Goal: Navigation & Orientation: Find specific page/section

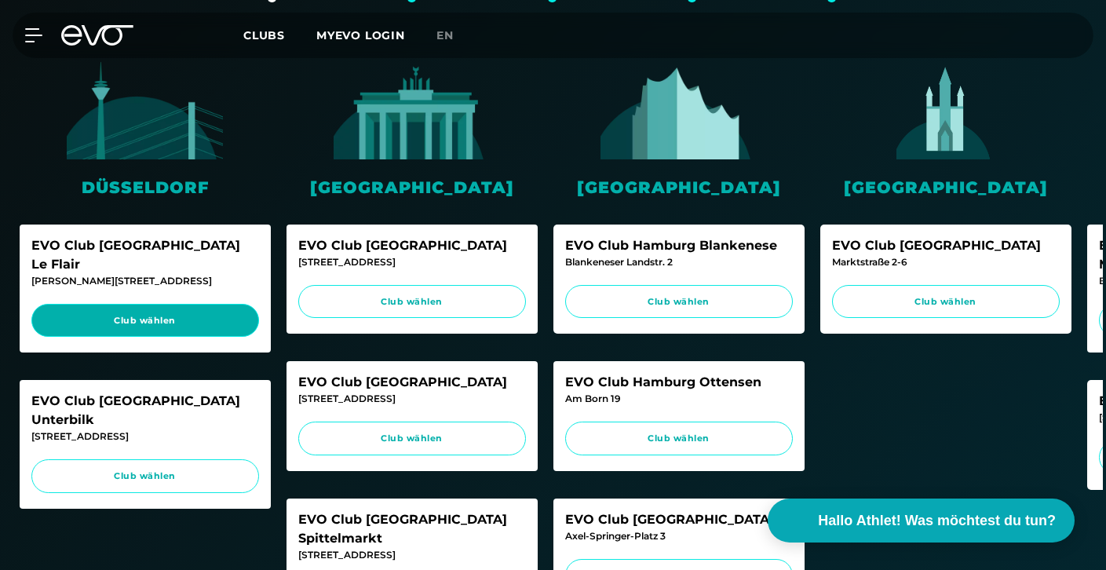
scroll to position [471, 0]
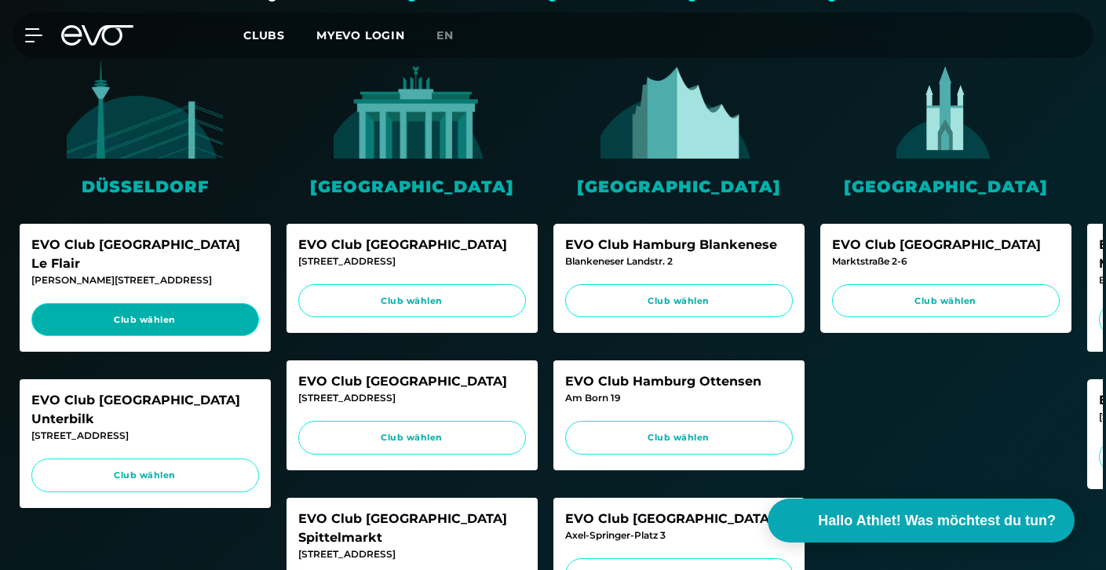
click at [218, 313] on span "Club wählen" at bounding box center [145, 319] width 198 height 13
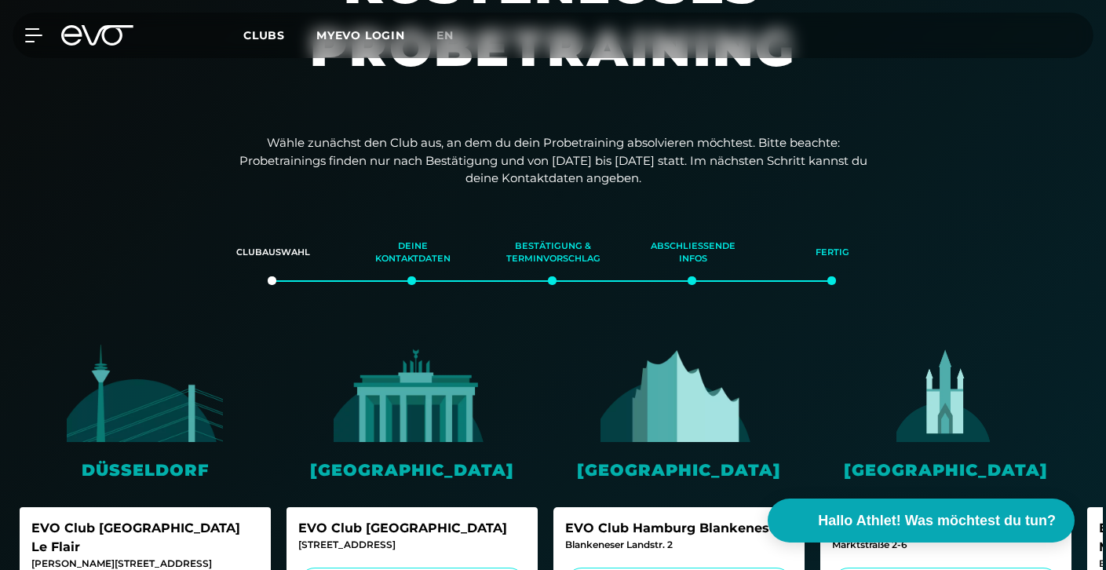
scroll to position [131, 0]
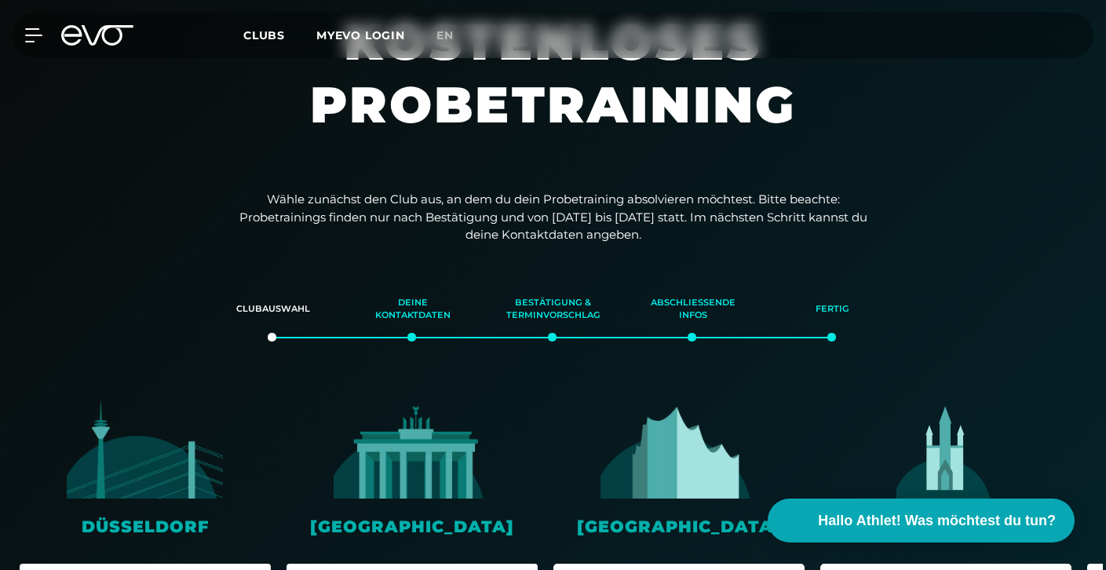
click at [91, 34] on icon at bounding box center [97, 35] width 72 height 20
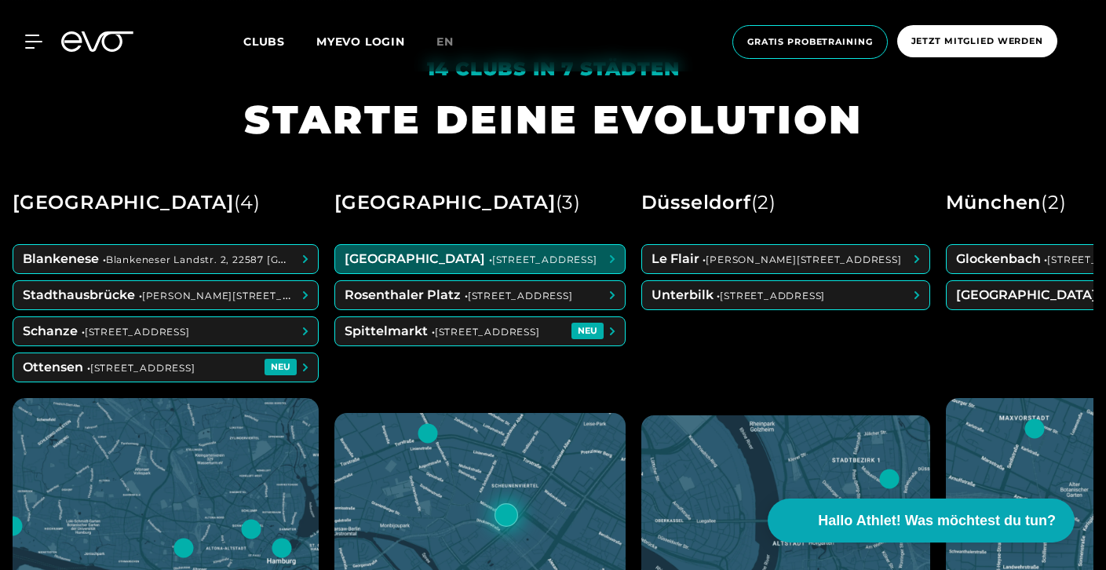
scroll to position [616, 0]
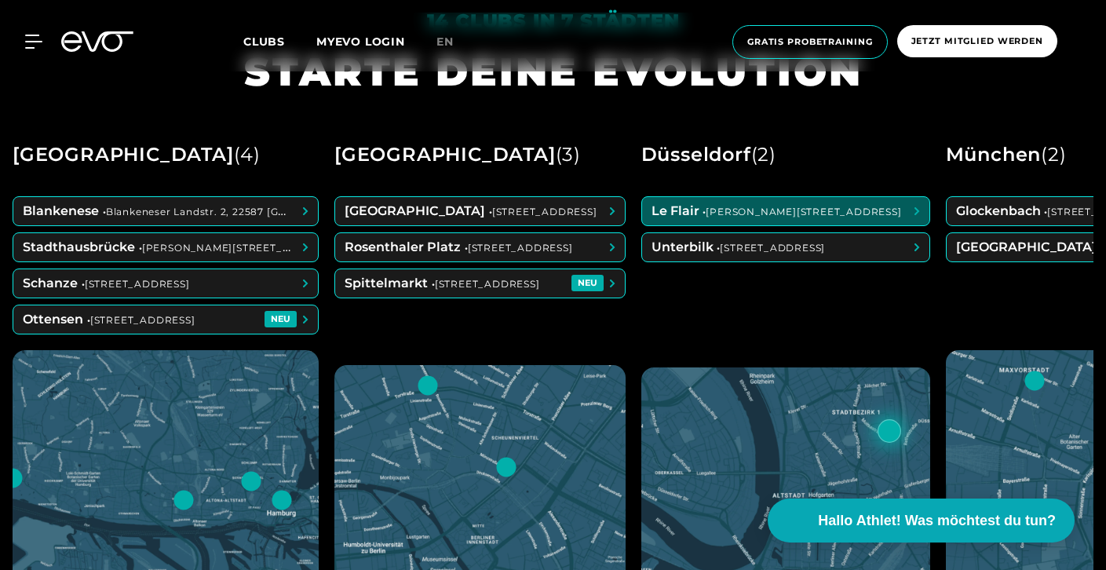
click at [752, 212] on span at bounding box center [785, 211] width 287 height 28
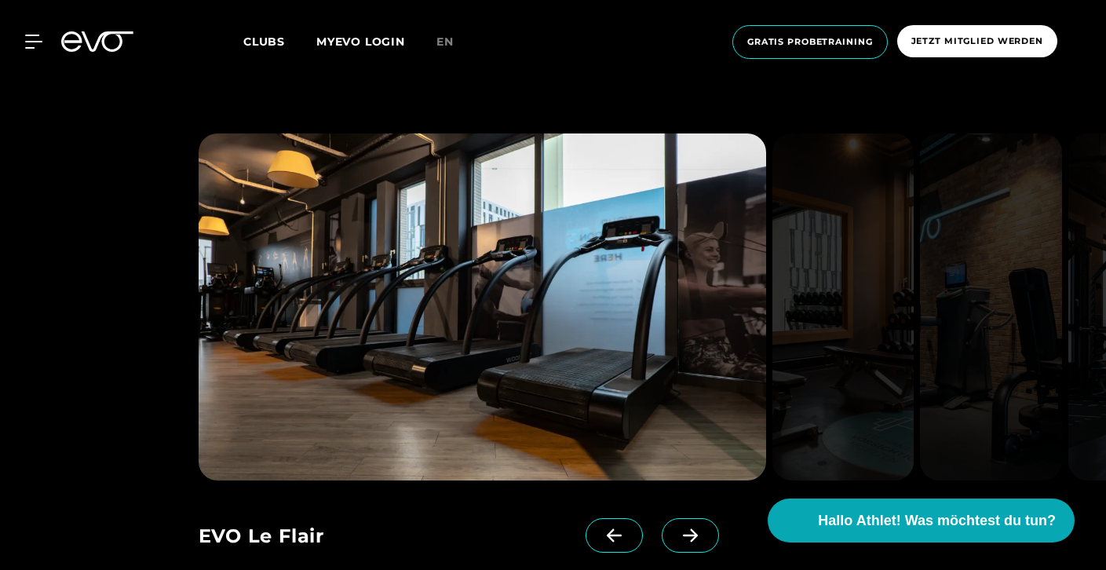
scroll to position [1241, 0]
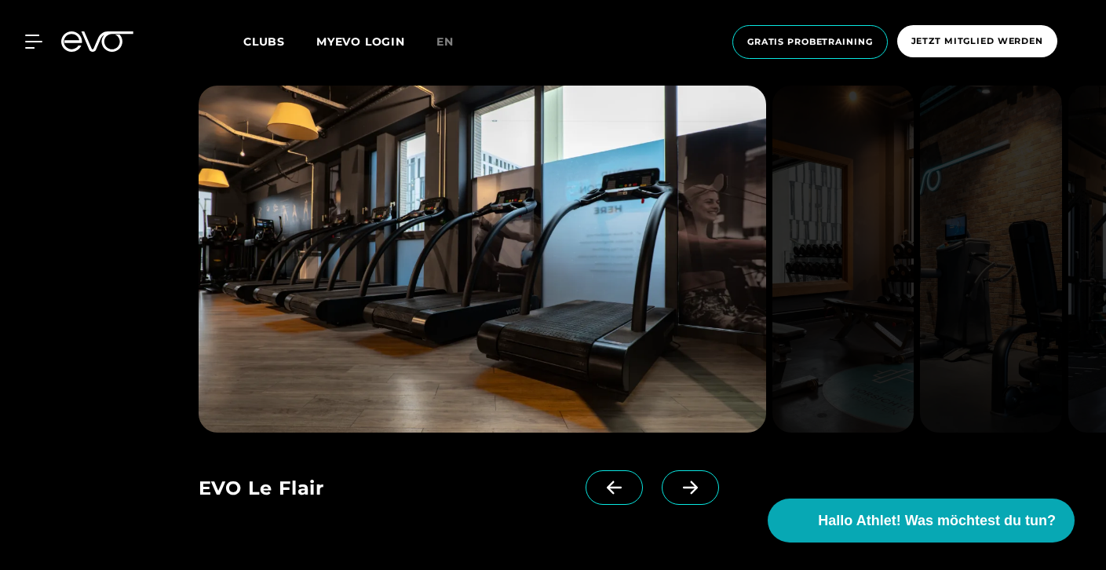
click at [670, 504] on span at bounding box center [690, 487] width 57 height 35
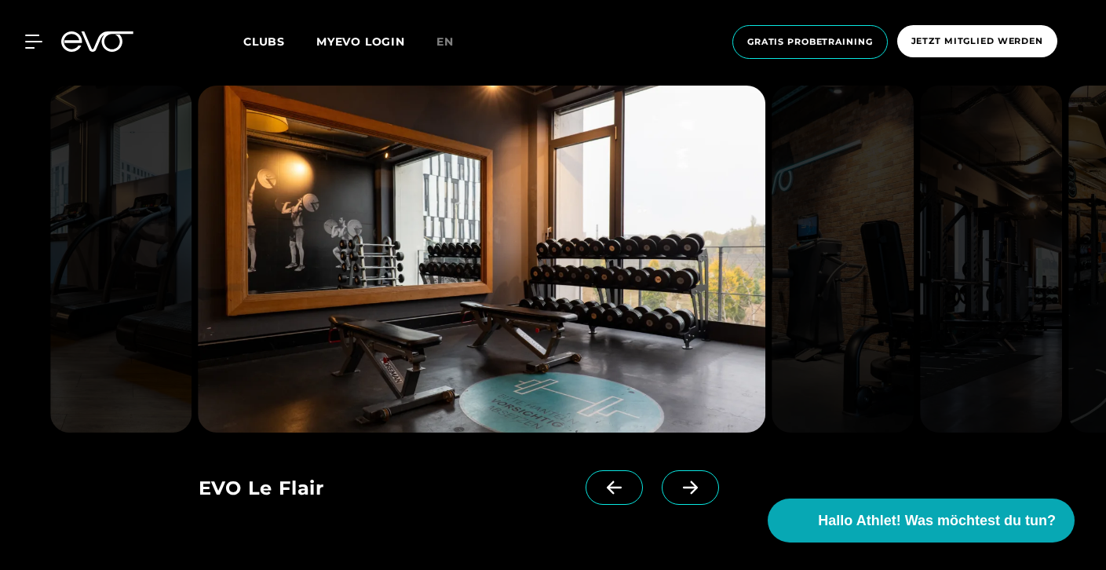
click at [670, 504] on span at bounding box center [690, 487] width 57 height 35
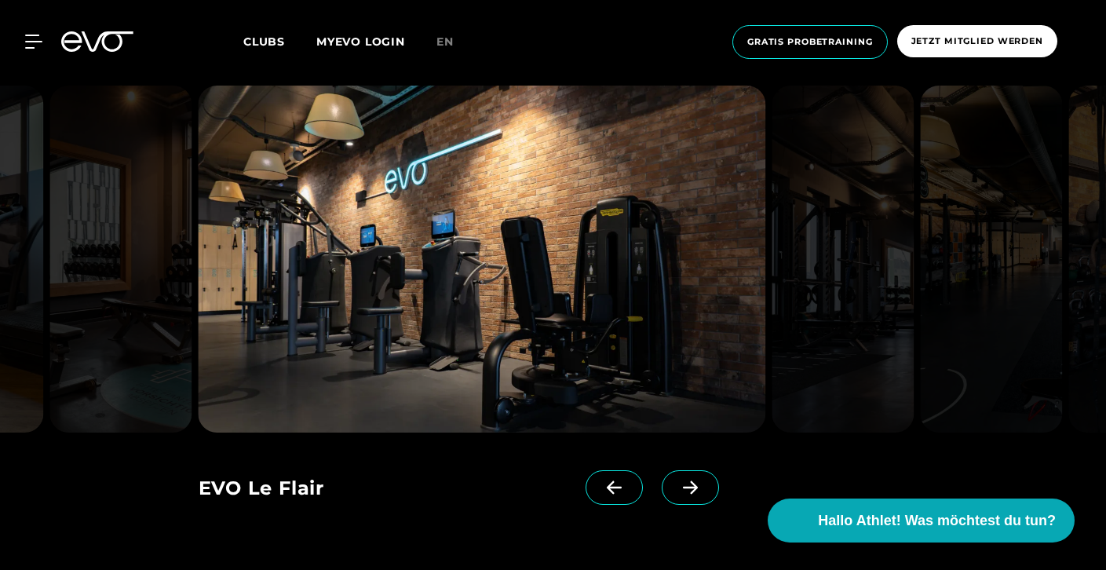
click at [670, 505] on link at bounding box center [694, 501] width 64 height 63
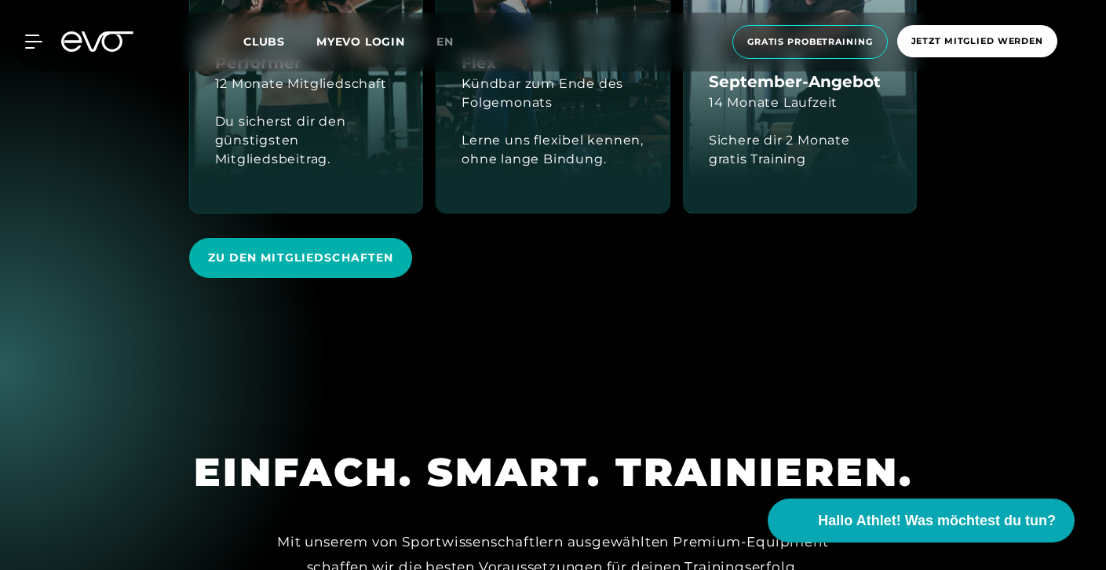
scroll to position [3341, 0]
